Goal: Transaction & Acquisition: Purchase product/service

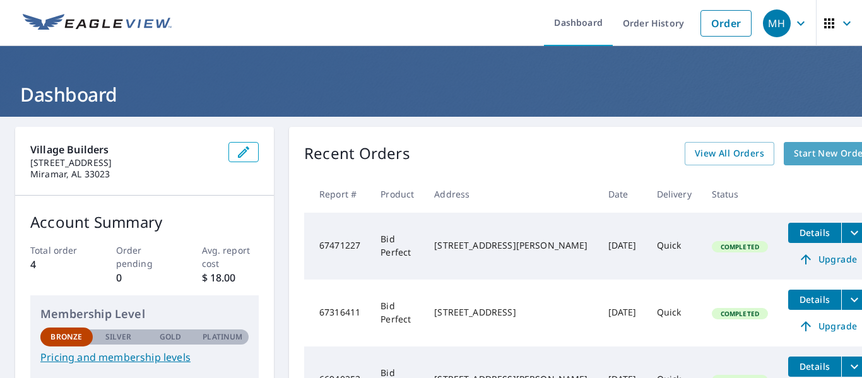
click at [794, 154] on span "Start New Order" at bounding box center [830, 154] width 73 height 16
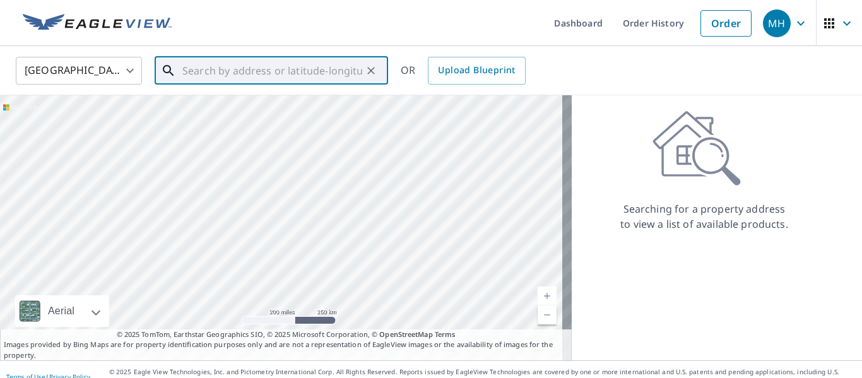
click at [201, 74] on input "text" at bounding box center [272, 70] width 180 height 35
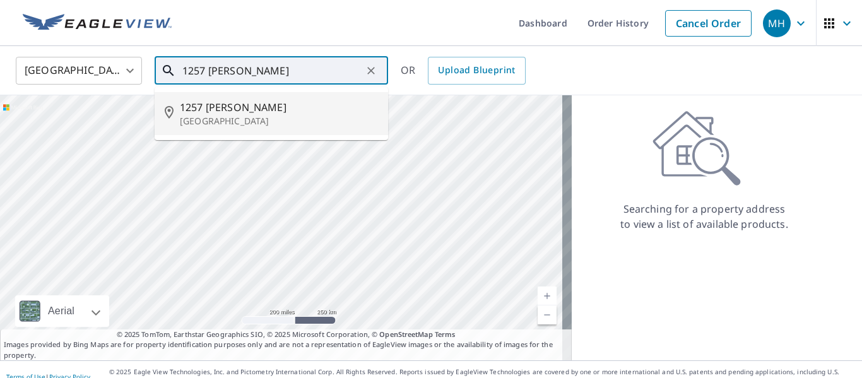
click at [198, 122] on p "[GEOGRAPHIC_DATA]" at bounding box center [279, 121] width 198 height 13
type input "[STREET_ADDRESS][PERSON_NAME]"
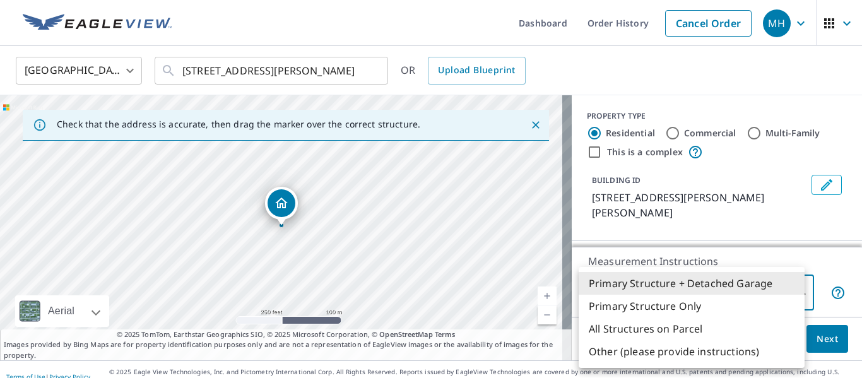
click at [789, 288] on body "MH MH Dashboard Order History Cancel Order MH United States [GEOGRAPHIC_DATA] ​…" at bounding box center [431, 189] width 862 height 378
click at [663, 303] on li "Primary Structure Only" at bounding box center [692, 306] width 226 height 23
type input "2"
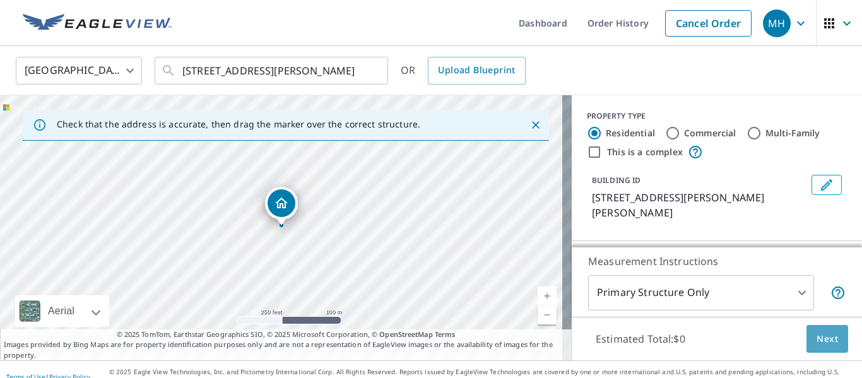
click at [823, 334] on span "Next" at bounding box center [826, 339] width 21 height 16
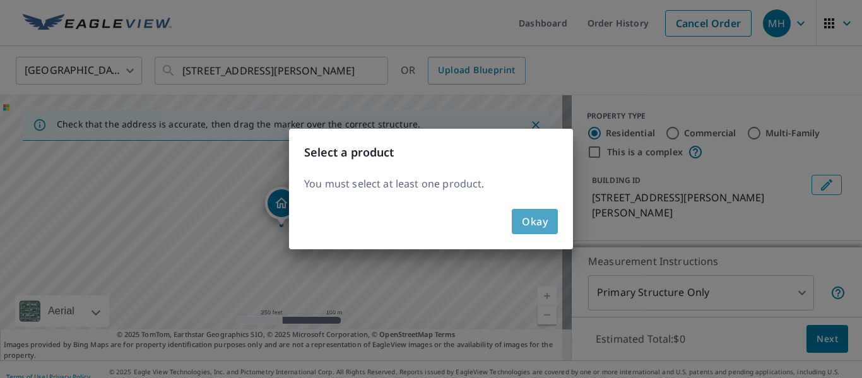
click at [529, 227] on span "Okay" at bounding box center [535, 222] width 26 height 18
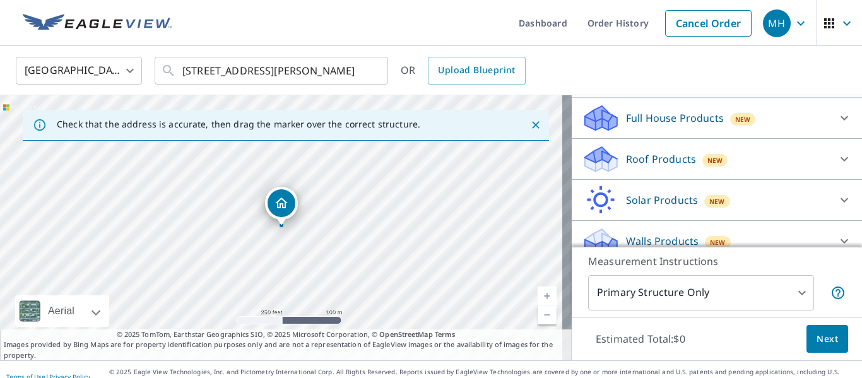
scroll to position [15, 0]
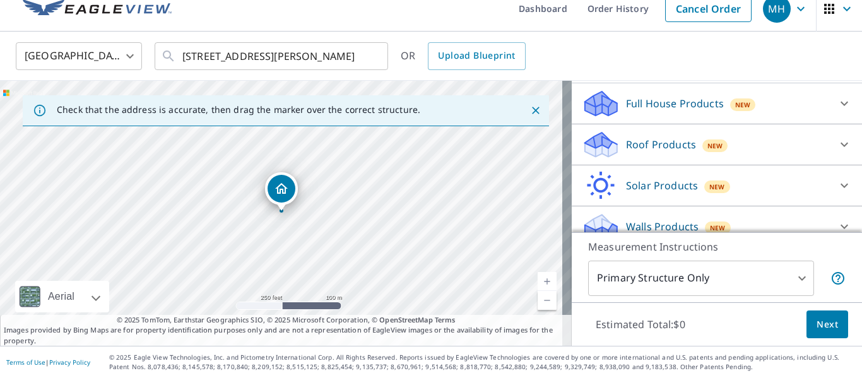
click at [652, 137] on p "Roof Products" at bounding box center [661, 144] width 70 height 15
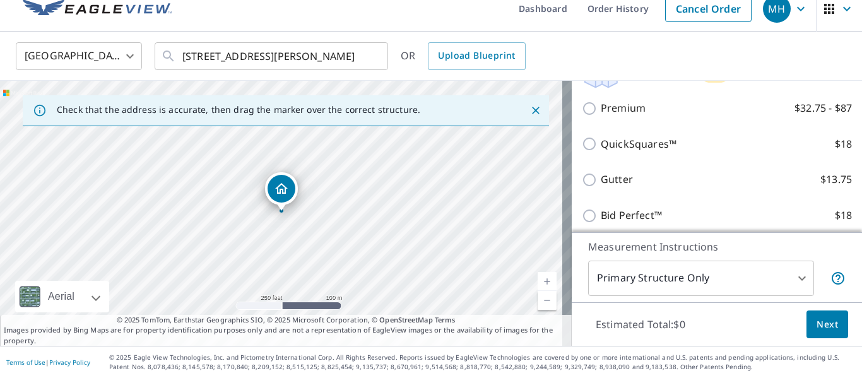
scroll to position [220, 0]
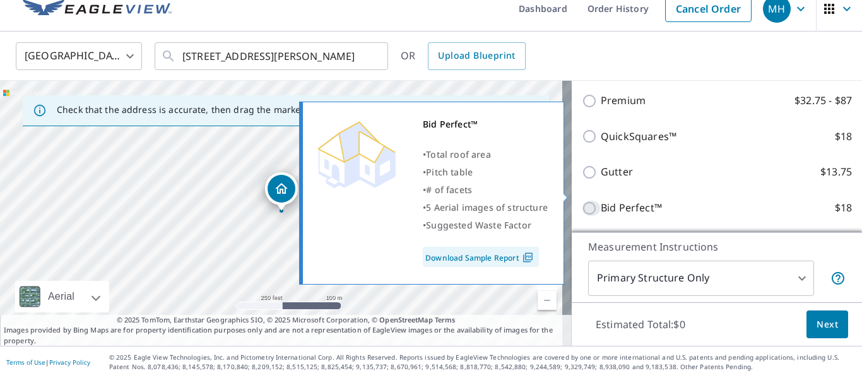
click at [588, 201] on input "Bid Perfect™ $18" at bounding box center [591, 208] width 19 height 15
checkbox input "true"
type input "1"
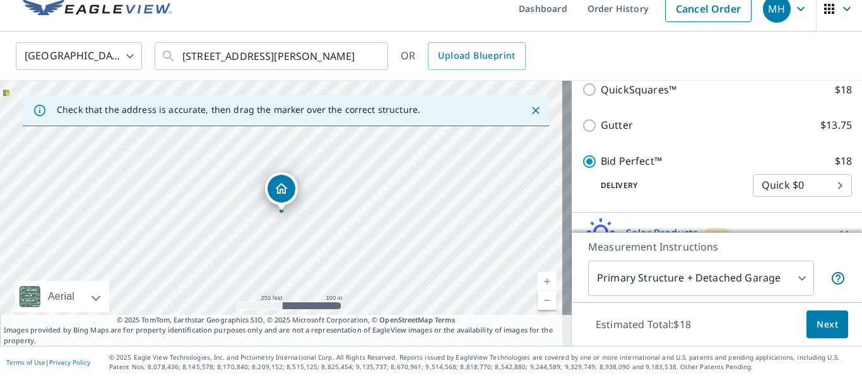
scroll to position [286, 0]
click at [813, 312] on button "Next" at bounding box center [827, 324] width 42 height 28
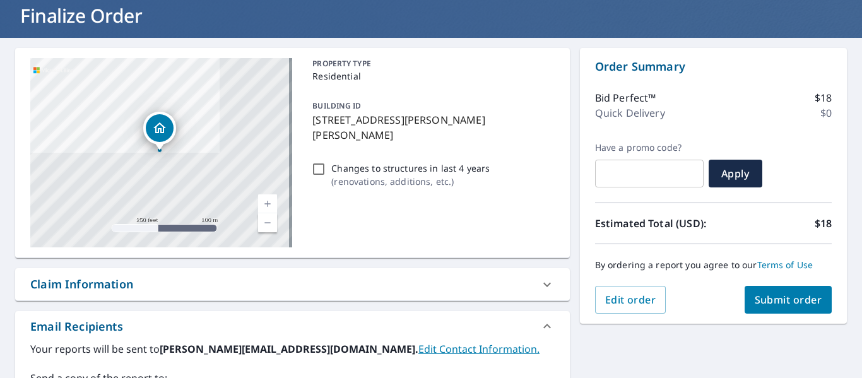
scroll to position [79, 0]
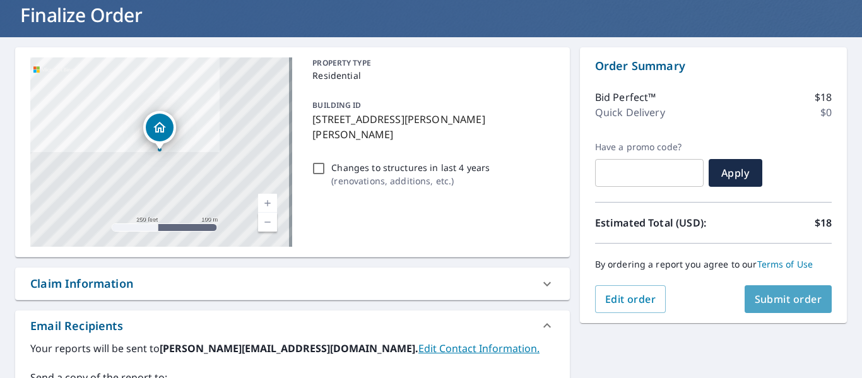
click at [779, 297] on span "Submit order" at bounding box center [789, 299] width 68 height 14
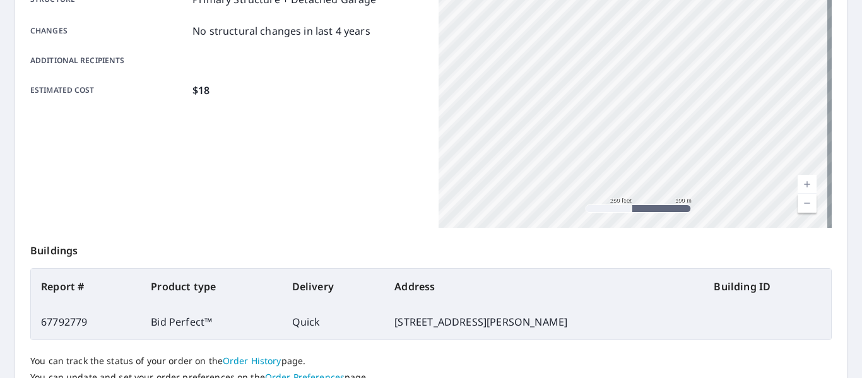
scroll to position [365, 0]
